Goal: Navigation & Orientation: Find specific page/section

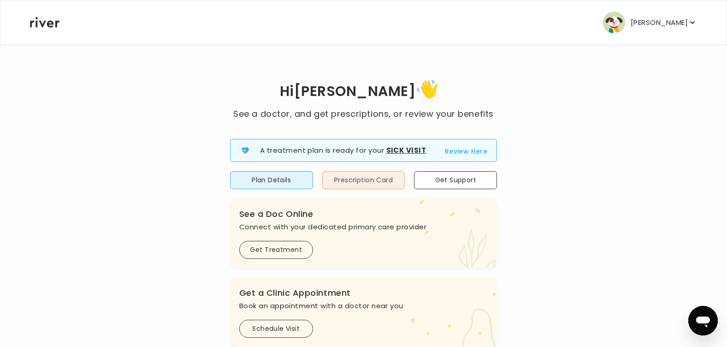
click at [377, 178] on button "Prescription Card" at bounding box center [363, 180] width 83 height 18
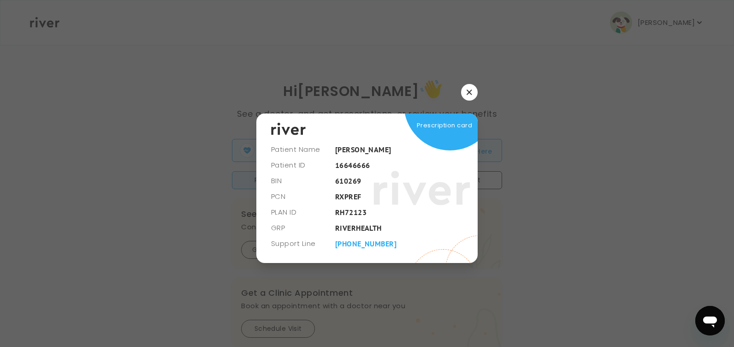
click at [469, 94] on icon "button" at bounding box center [469, 92] width 5 height 5
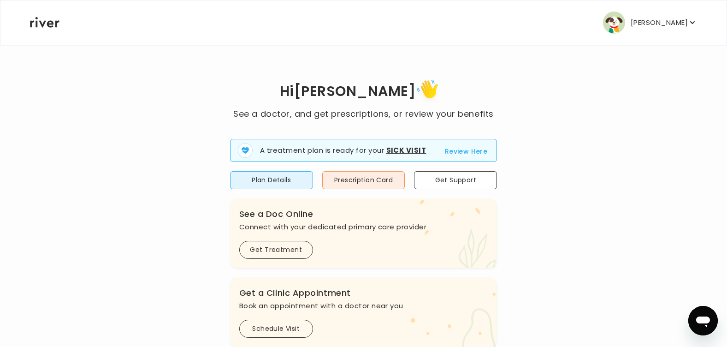
click at [664, 23] on p "[PERSON_NAME]" at bounding box center [659, 22] width 57 height 13
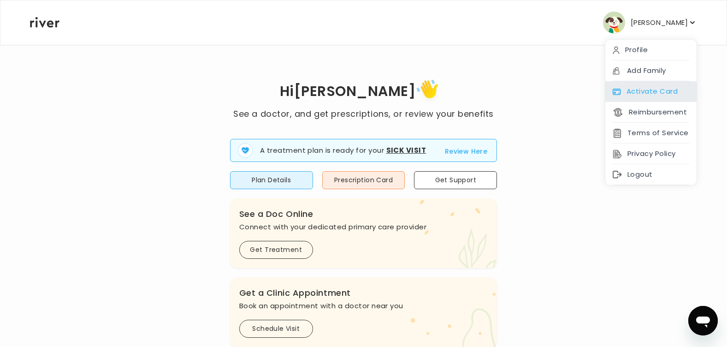
click at [658, 90] on div "Activate Card" at bounding box center [651, 91] width 91 height 21
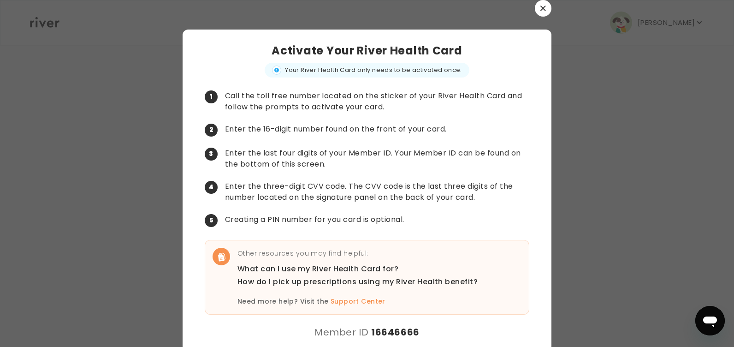
click at [541, 6] on icon "button" at bounding box center [543, 9] width 6 height 6
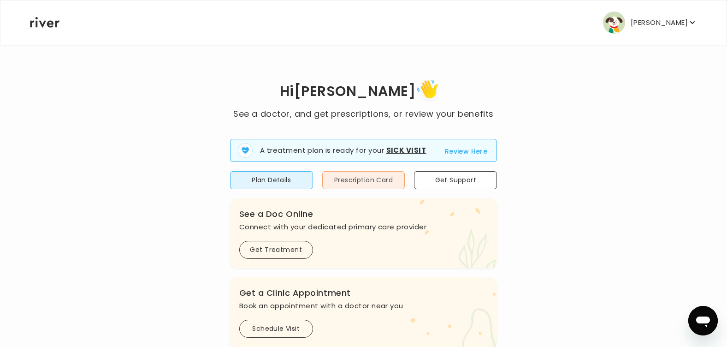
click at [347, 182] on button "Prescription Card" at bounding box center [363, 180] width 83 height 18
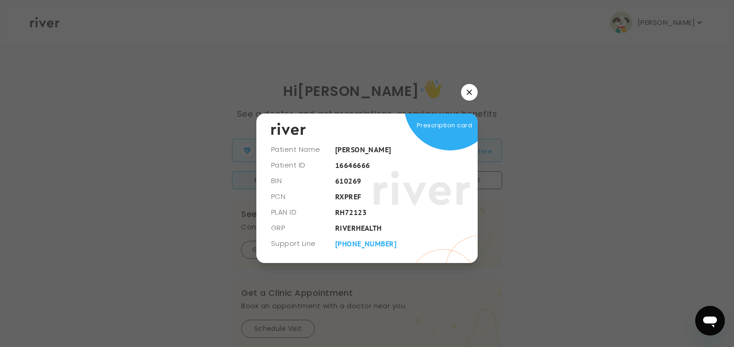
click at [471, 92] on icon "button" at bounding box center [470, 92] width 6 height 6
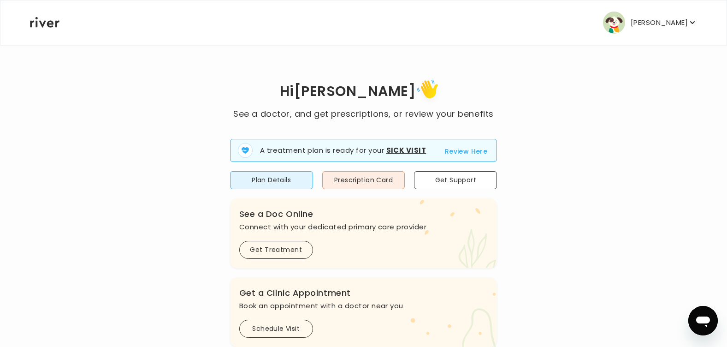
click at [683, 24] on p "[PERSON_NAME]" at bounding box center [659, 22] width 57 height 13
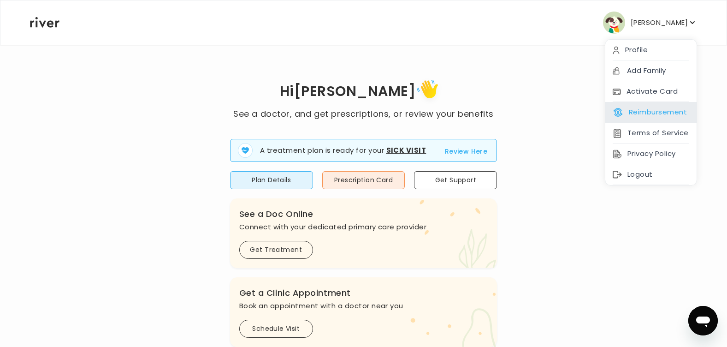
click at [641, 114] on button "Reimbursement" at bounding box center [650, 112] width 74 height 13
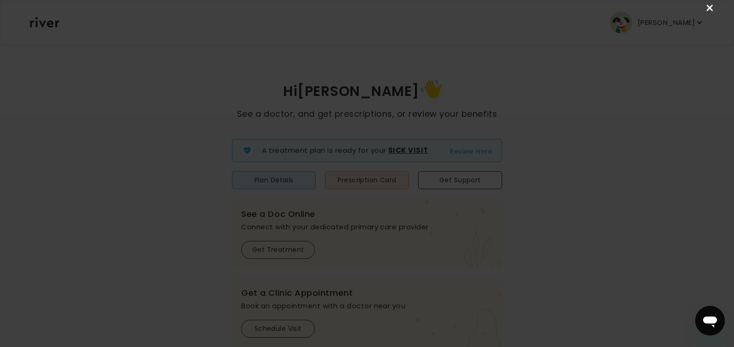
click at [710, 6] on link "×" at bounding box center [710, 8] width 11 height 11
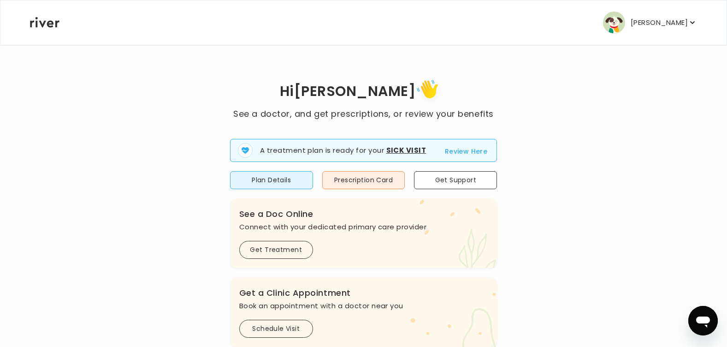
click at [684, 24] on p "[PERSON_NAME]" at bounding box center [659, 22] width 57 height 13
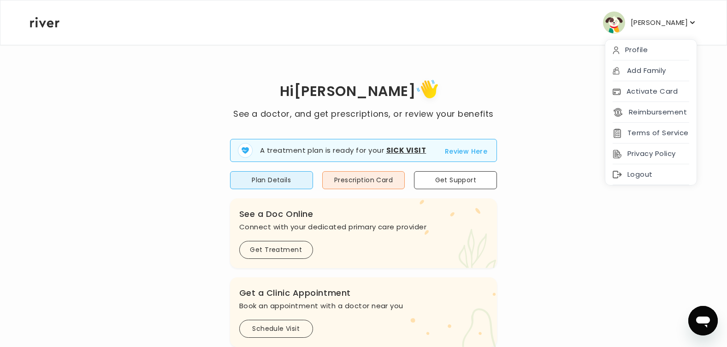
click at [546, 133] on div "Hi [PERSON_NAME] See a doctor, and get prescriptions, or review your benefits A…" at bounding box center [364, 330] width 668 height 507
